Goal: Task Accomplishment & Management: Use online tool/utility

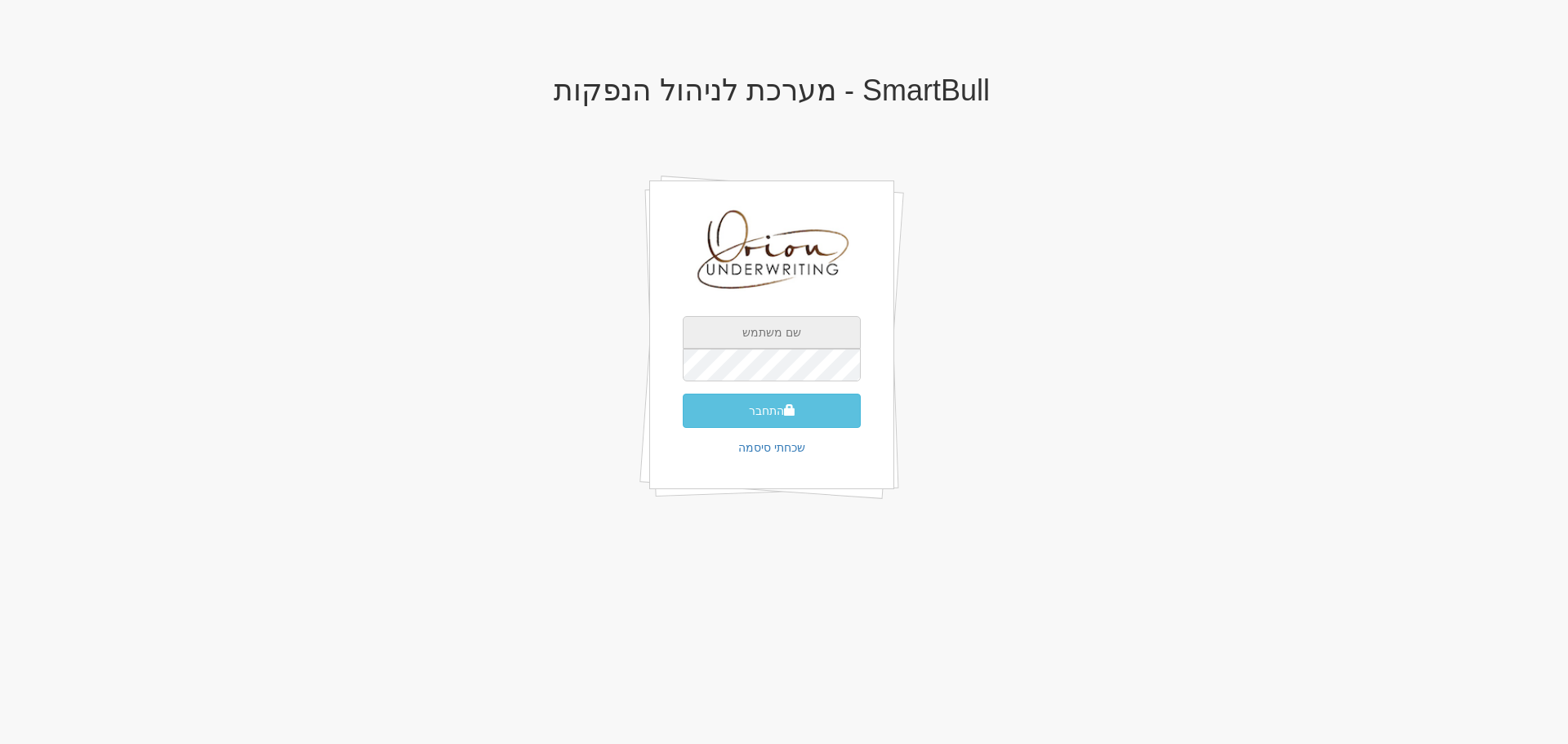
type input "[EMAIL_ADDRESS][DOMAIN_NAME]"
click at [922, 331] on div "SmartBull - מערכת לניהול הנפקות ori@orion-uw.com התחבר שכחתי סיסמה" at bounding box center [771, 306] width 955 height 497
click at [837, 406] on button "התחבר" at bounding box center [771, 411] width 178 height 34
click at [1059, 364] on div "SmartBull - מערכת לניהול הנפקות ori@orion-uw.com התחבר שכחתי סיסמה" at bounding box center [771, 306] width 955 height 497
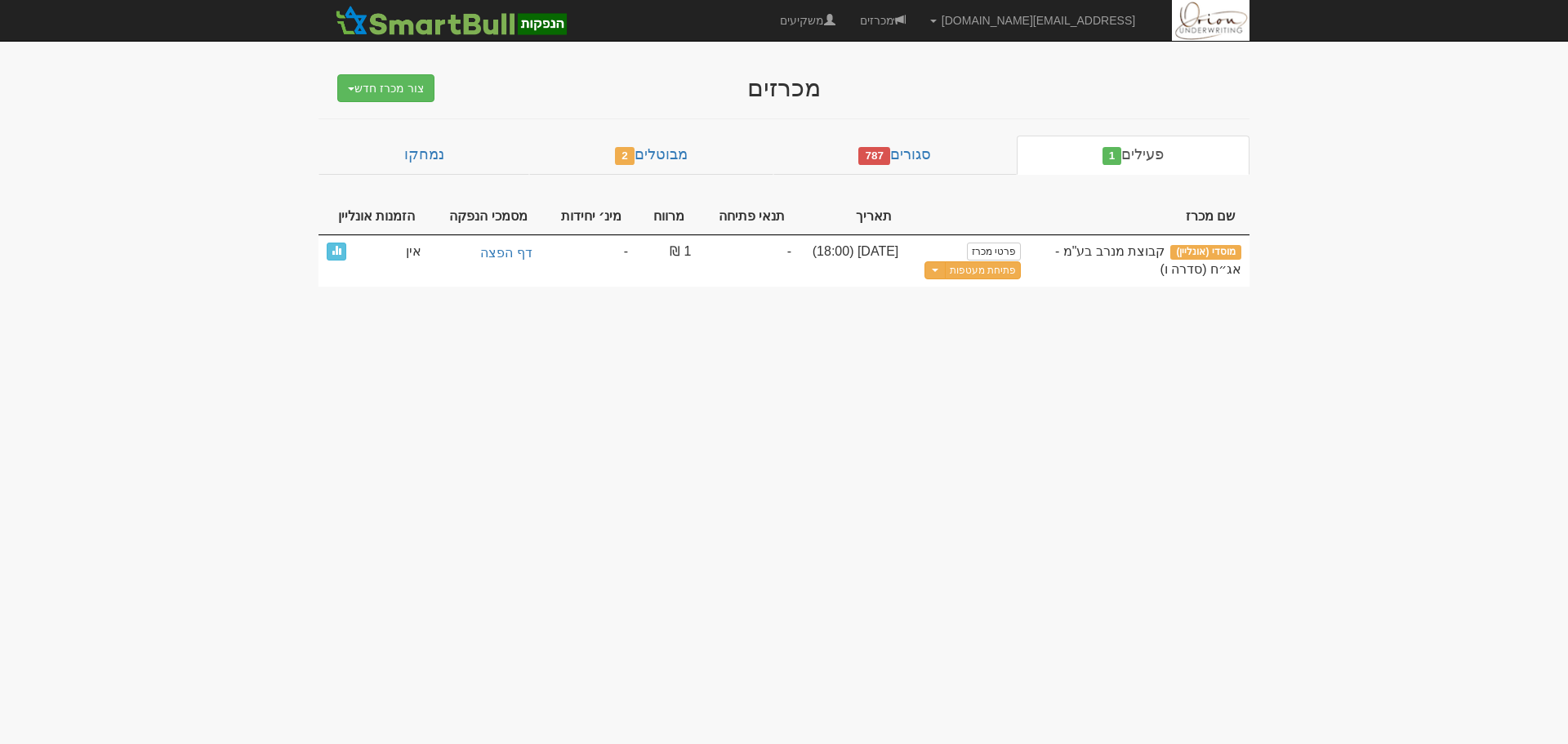
click at [753, 412] on body "[EMAIL_ADDRESS][DOMAIN_NAME] הגדרות חשבונות הנפקה תבניות הודעות קיבול" at bounding box center [784, 372] width 1568 height 744
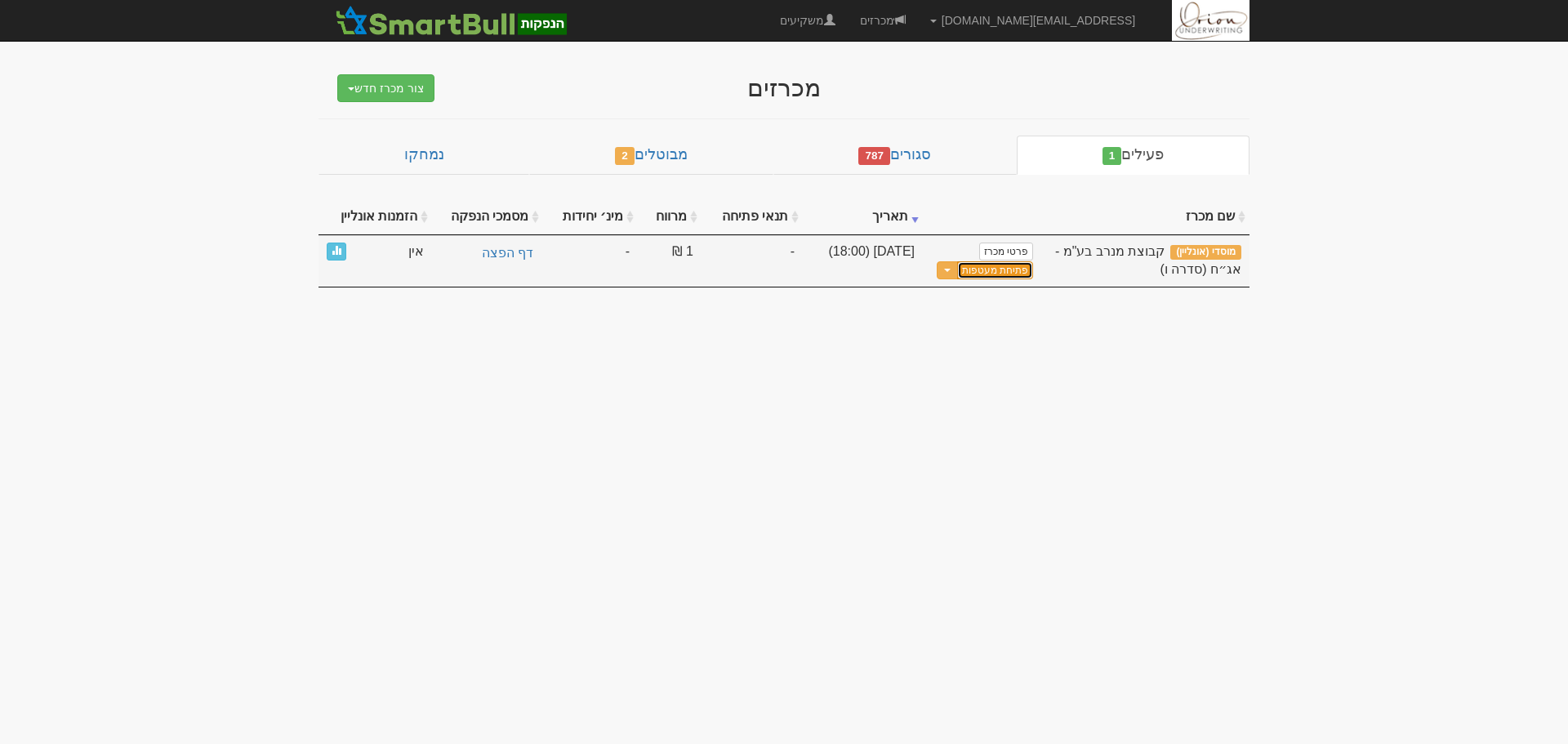
click at [1009, 272] on button "פתיחת מעטפות" at bounding box center [995, 271] width 76 height 19
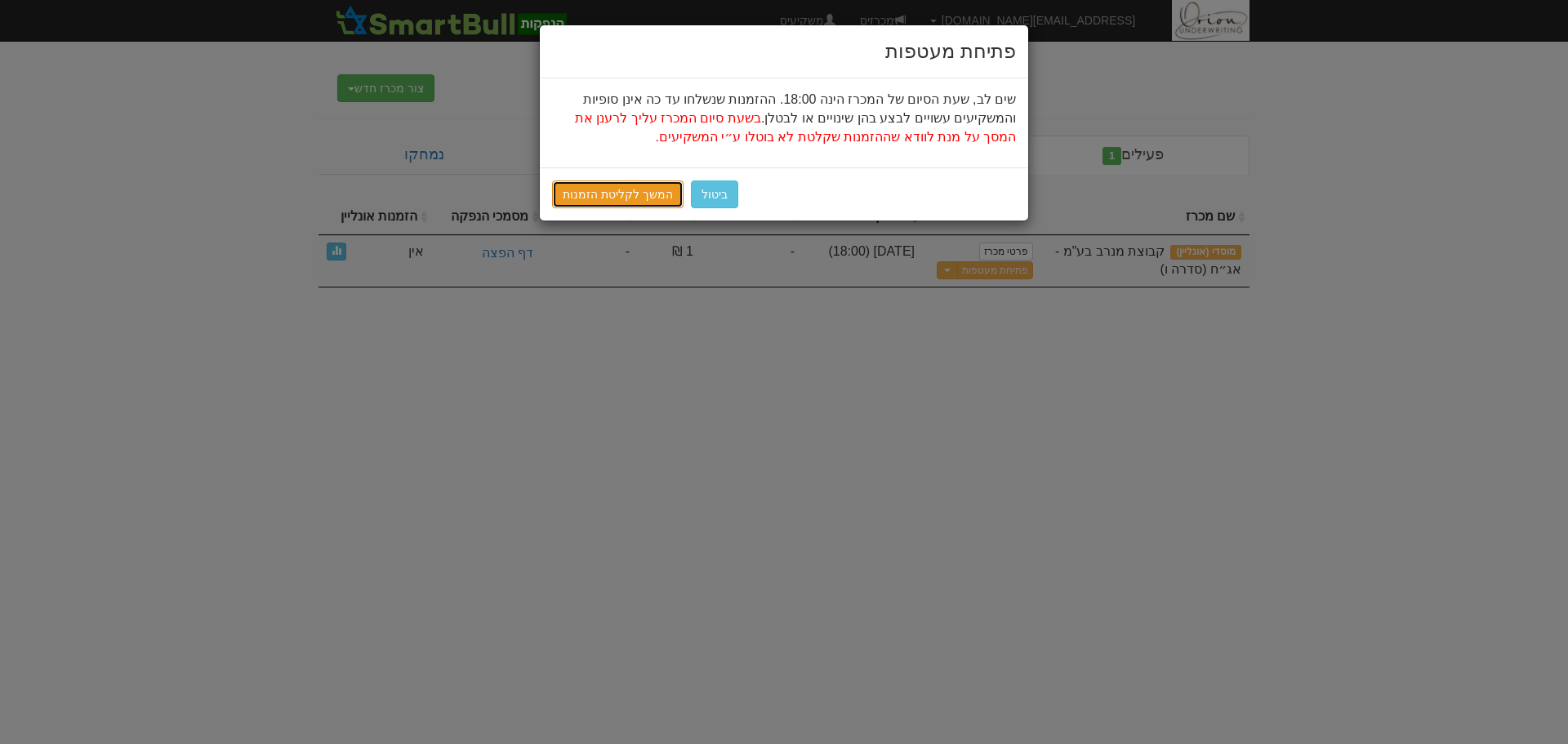
click at [636, 192] on link "המשך לקליטת הזמנות" at bounding box center [617, 194] width 131 height 28
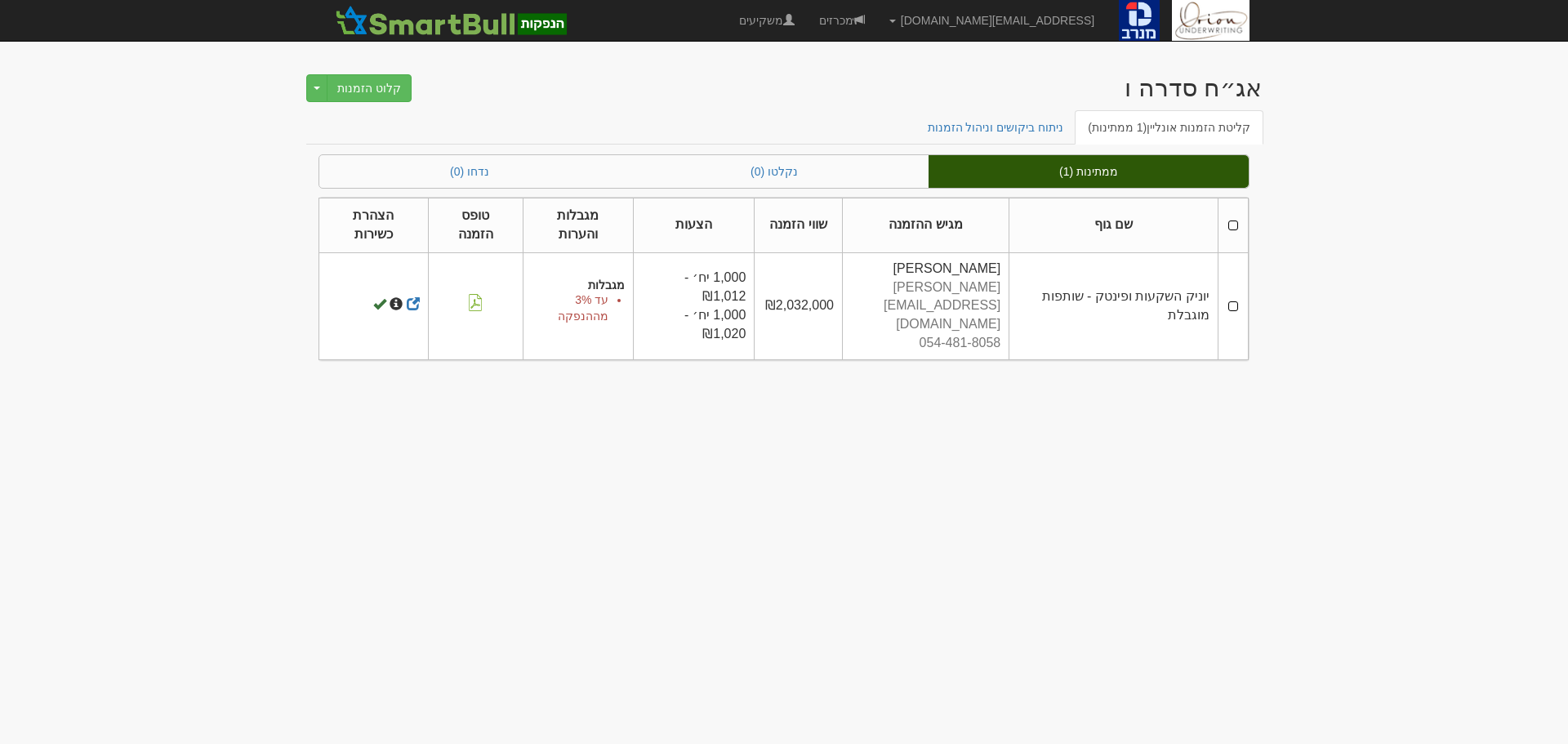
click at [753, 438] on body "[EMAIL_ADDRESS][DOMAIN_NAME] הגדרות חשבונות הנפקה תבניות הודעות קיבול" at bounding box center [784, 372] width 1568 height 744
click at [1519, 372] on body "[EMAIL_ADDRESS][DOMAIN_NAME] הגדרות חשבונות הנפקה תבניות הודעות קיבול" at bounding box center [784, 372] width 1568 height 744
